Goal: Check status: Check status

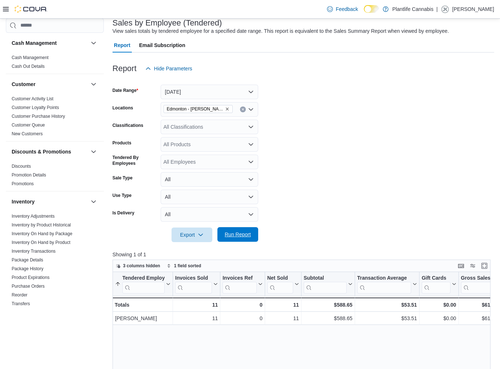
scroll to position [344, 0]
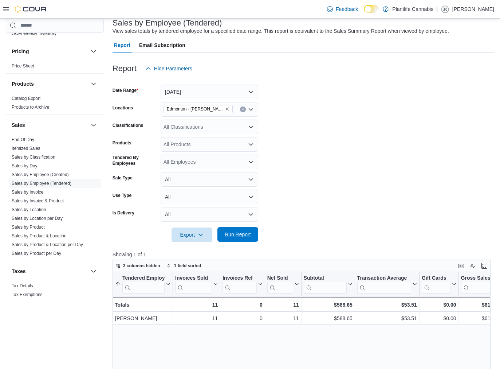
click at [236, 234] on span "Run Report" at bounding box center [238, 234] width 26 height 7
click at [203, 89] on button "[DATE]" at bounding box center [210, 92] width 98 height 15
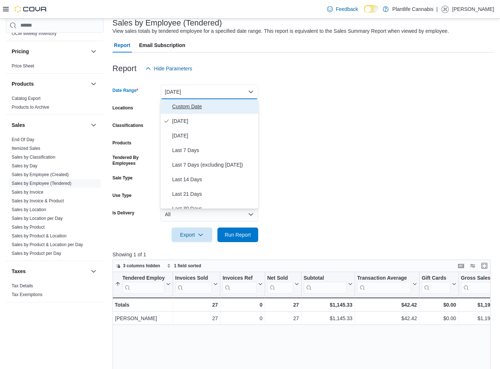
click at [206, 106] on span "Custom Date" at bounding box center [213, 106] width 83 height 9
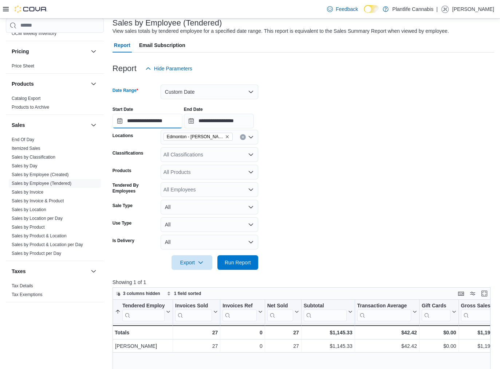
click at [172, 121] on input "**********" at bounding box center [148, 121] width 70 height 15
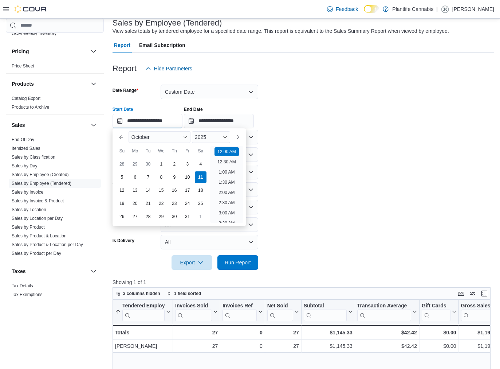
scroll to position [23, 0]
click at [217, 122] on input "**********" at bounding box center [219, 121] width 70 height 15
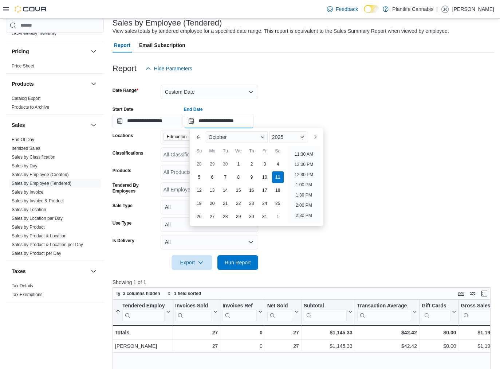
scroll to position [230, 0]
click at [308, 168] on li "12:00 PM" at bounding box center [304, 166] width 24 height 9
type input "**********"
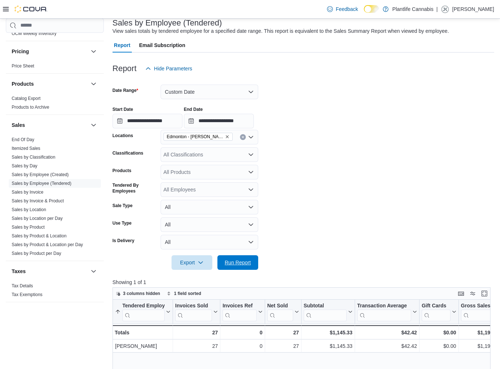
drag, startPoint x: 239, startPoint y: 265, endPoint x: 375, endPoint y: 267, distance: 135.3
click at [239, 265] on span "Run Report" at bounding box center [238, 262] width 26 height 7
click at [174, 95] on button "Custom Date" at bounding box center [210, 92] width 98 height 15
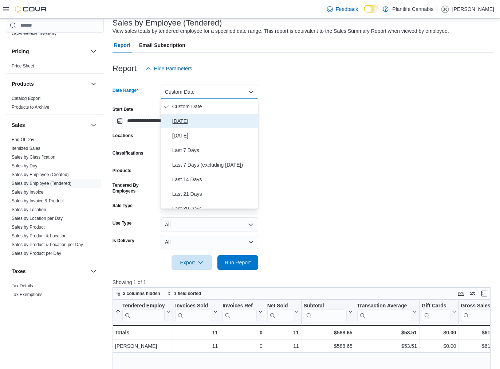
click at [184, 121] on span "[DATE]" at bounding box center [213, 121] width 83 height 9
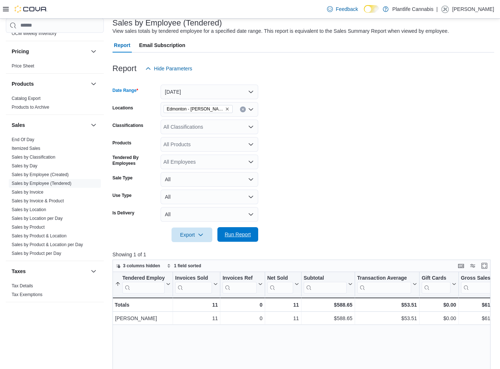
click at [233, 238] on span "Run Report" at bounding box center [238, 234] width 32 height 15
click at [28, 157] on link "Sales by Classification" at bounding box center [34, 157] width 44 height 5
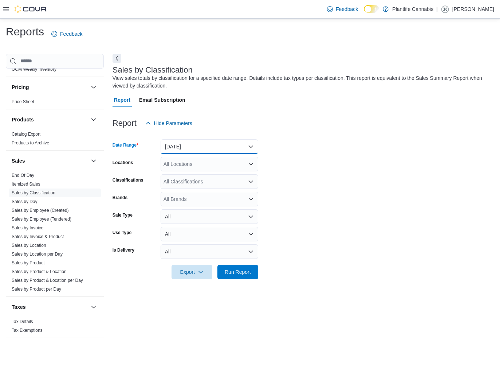
click at [213, 146] on button "[DATE]" at bounding box center [210, 146] width 98 height 15
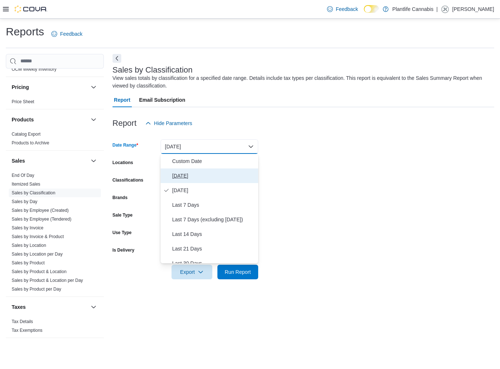
click at [189, 171] on span "[DATE]" at bounding box center [213, 175] width 83 height 9
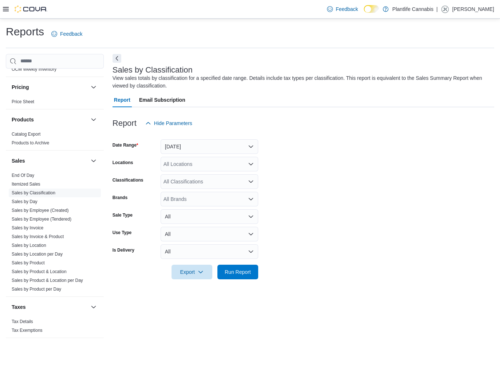
click at [184, 165] on div "All Locations" at bounding box center [210, 164] width 98 height 15
type input "*******"
click at [202, 176] on span "Edmonton - [PERSON_NAME]" at bounding box center [215, 176] width 70 height 7
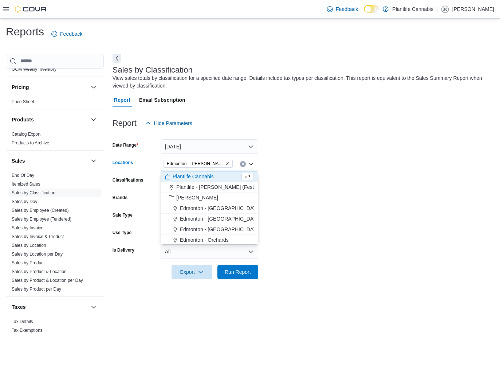
drag, startPoint x: 318, startPoint y: 183, endPoint x: 292, endPoint y: 209, distance: 36.6
click at [316, 183] on form "Date Range [DATE] Locations [GEOGRAPHIC_DATA] - [GEOGRAPHIC_DATA][PERSON_NAME][…" at bounding box center [304, 204] width 382 height 149
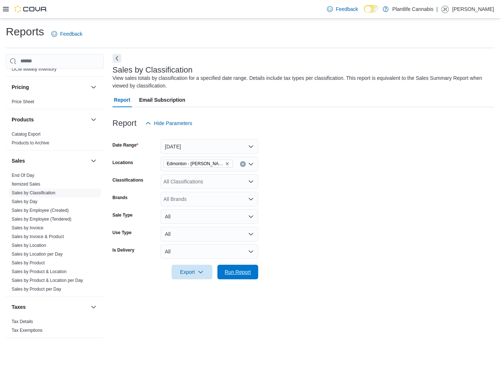
drag, startPoint x: 235, startPoint y: 267, endPoint x: 242, endPoint y: 264, distance: 8.2
click at [235, 267] on span "Run Report" at bounding box center [238, 272] width 32 height 15
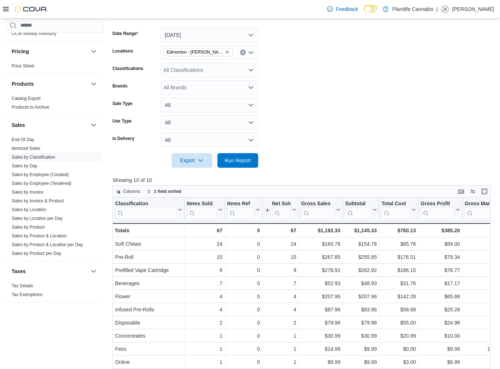
scroll to position [110, 0]
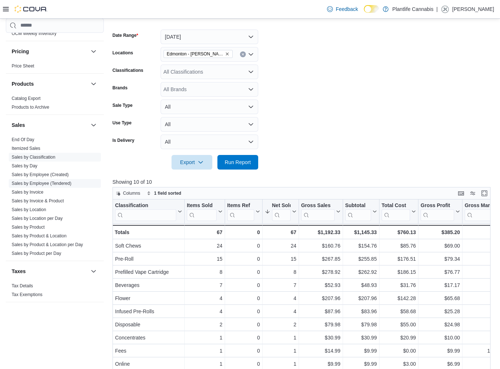
click at [28, 183] on link "Sales by Employee (Tendered)" at bounding box center [42, 183] width 60 height 5
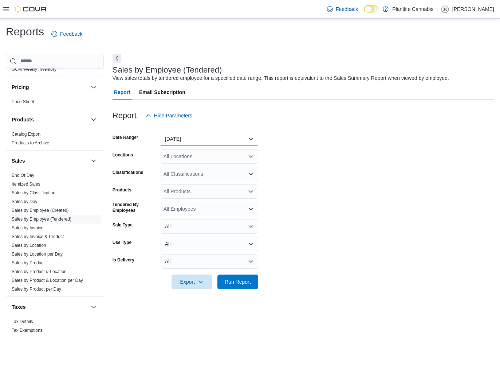
click at [196, 144] on button "[DATE]" at bounding box center [210, 139] width 98 height 15
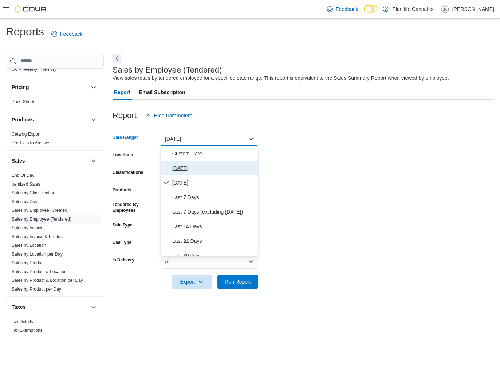
click at [191, 168] on span "[DATE]" at bounding box center [213, 168] width 83 height 9
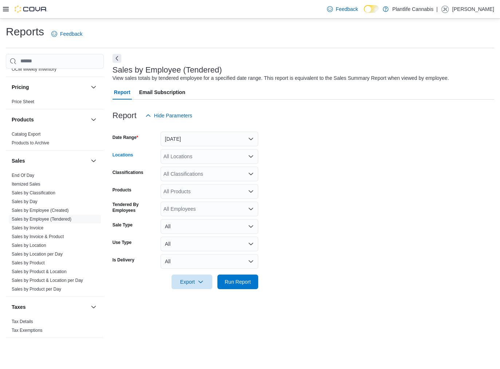
click at [190, 150] on div "All Locations" at bounding box center [210, 156] width 98 height 15
type input "*******"
click at [192, 165] on span "Edmonton - [PERSON_NAME]" at bounding box center [215, 168] width 70 height 7
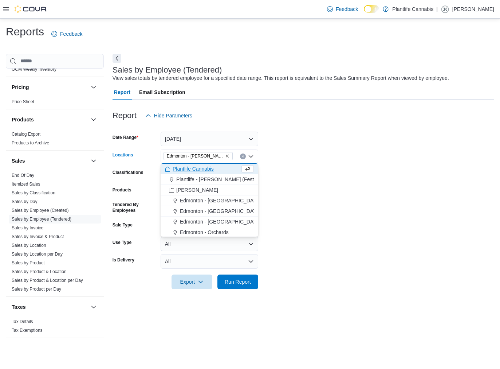
click at [308, 160] on form "Date Range [DATE] Locations [GEOGRAPHIC_DATA] - [GEOGRAPHIC_DATA][PERSON_NAME][…" at bounding box center [304, 206] width 382 height 166
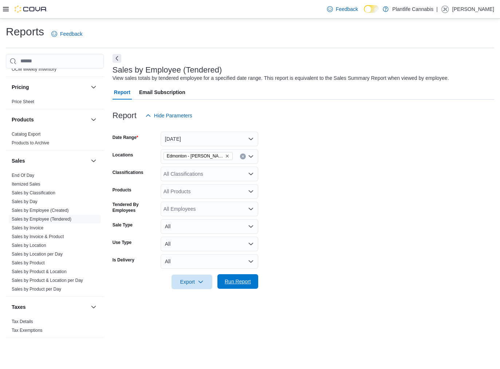
click at [239, 287] on span "Run Report" at bounding box center [238, 281] width 32 height 15
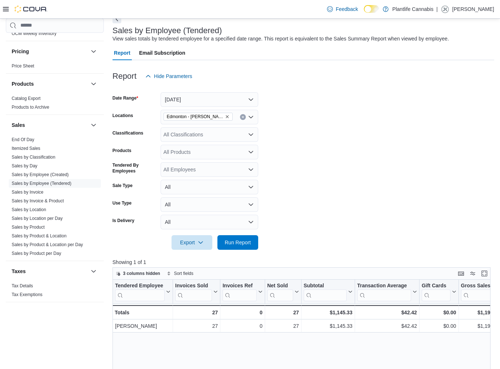
scroll to position [43, 0]
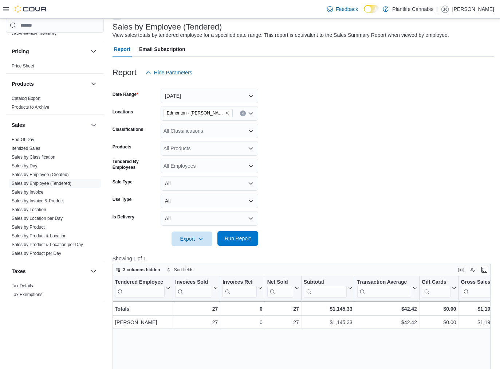
click at [251, 236] on span "Run Report" at bounding box center [238, 238] width 26 height 7
